Goal: Contribute content

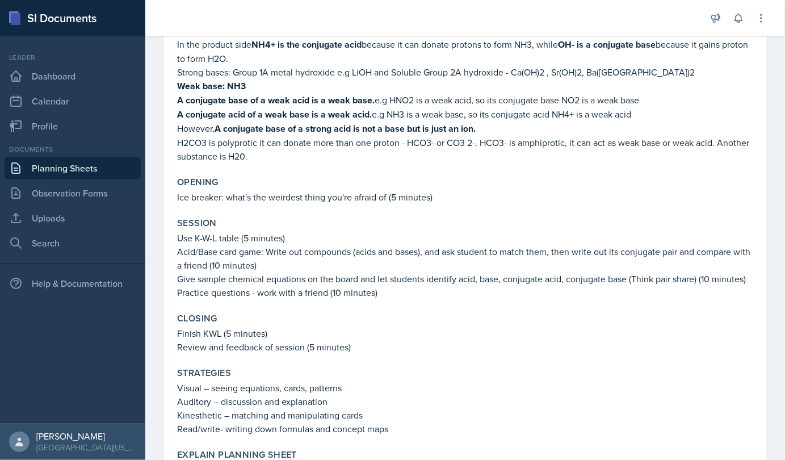
scroll to position [220, 0]
click at [329, 124] on strong "A conjugate base of a strong acid is not a base but is just an ion." at bounding box center [345, 129] width 261 height 13
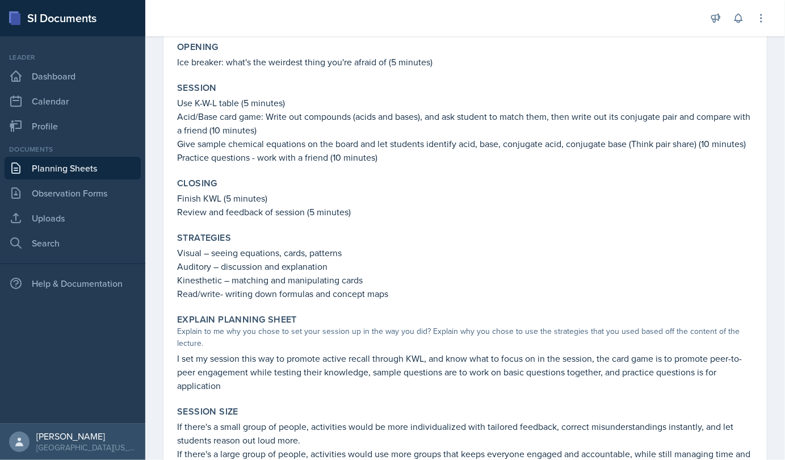
scroll to position [355, 0]
click at [53, 209] on link "Uploads" at bounding box center [73, 218] width 136 height 23
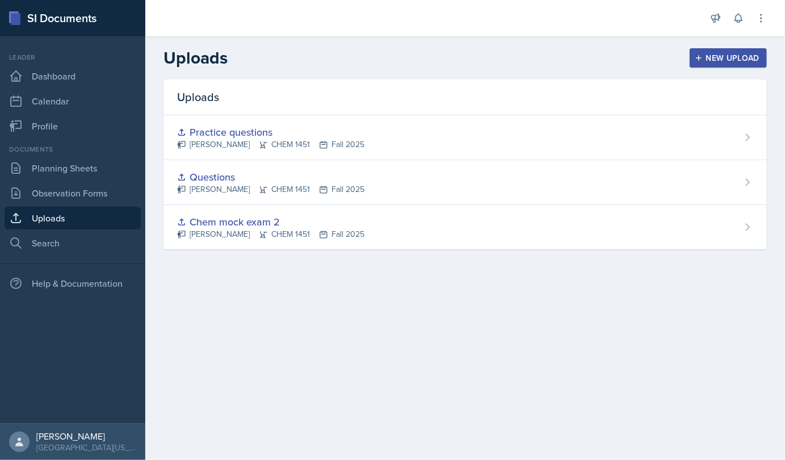
click at [702, 56] on icon "button" at bounding box center [699, 58] width 8 height 8
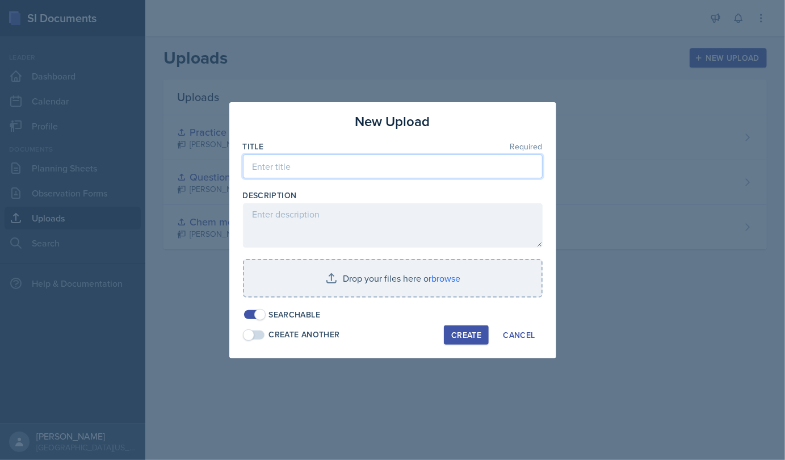
click at [318, 163] on input at bounding box center [393, 166] width 300 height 24
type input "[DATE]"
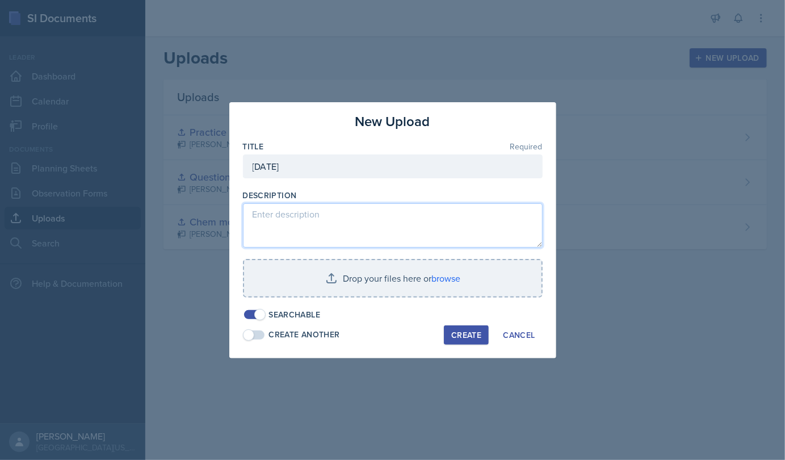
click at [329, 217] on textarea at bounding box center [393, 225] width 300 height 44
type textarea "Practice questions"
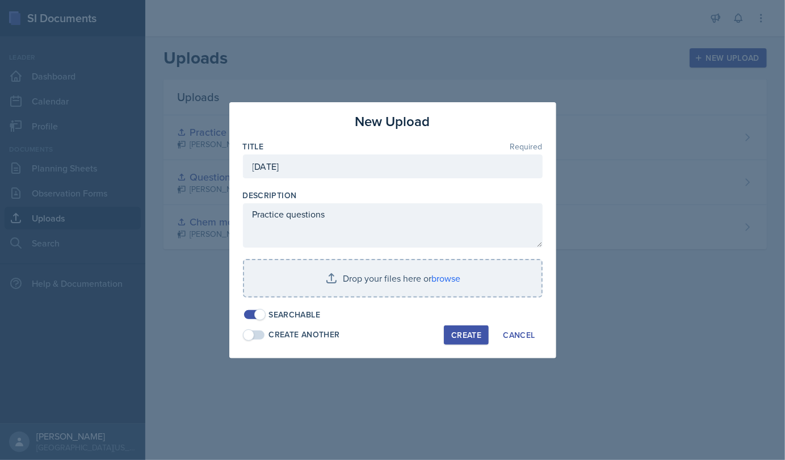
click at [407, 294] on input "file" at bounding box center [392, 278] width 297 height 36
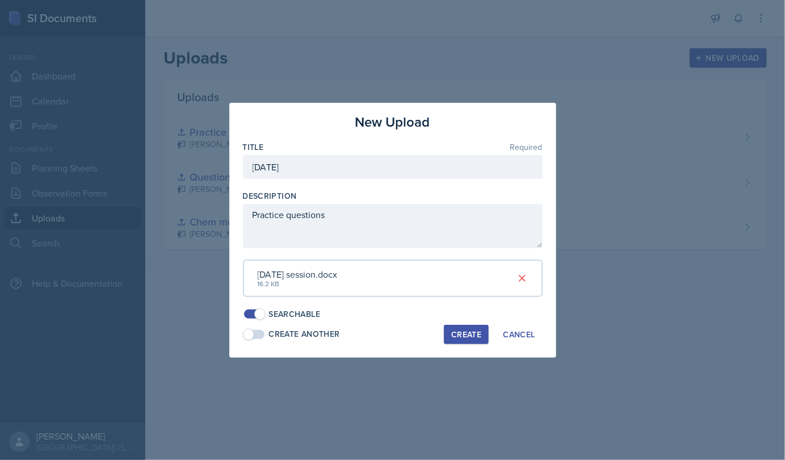
click at [477, 338] on div "Create" at bounding box center [466, 334] width 30 height 9
